Goal: Browse casually

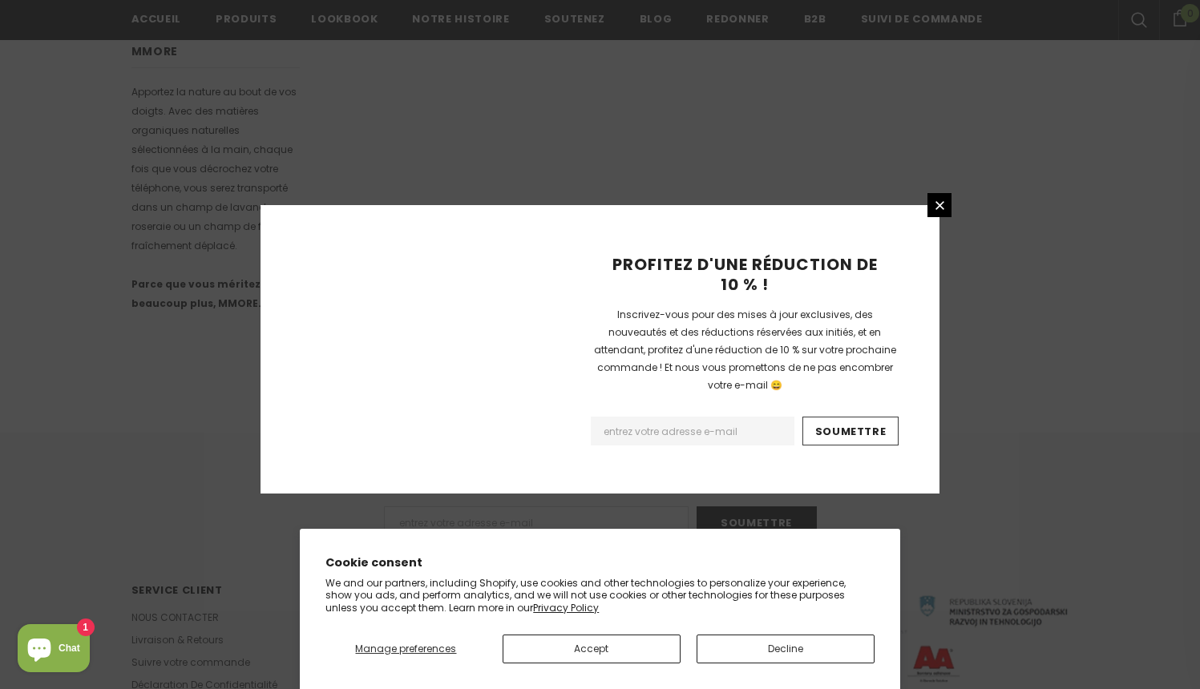
scroll to position [992, 0]
